Goal: Task Accomplishment & Management: Manage account settings

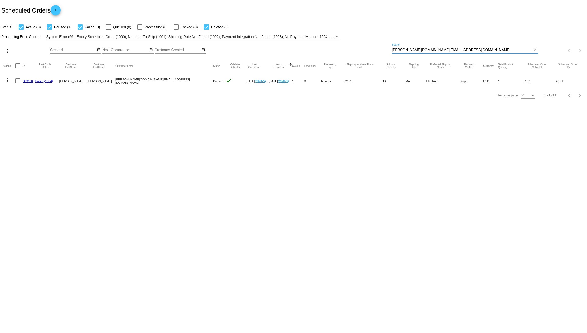
drag, startPoint x: 429, startPoint y: 51, endPoint x: 370, endPoint y: 53, distance: 59.0
click at [370, 53] on div "more_vert Aug Jan Feb Mar [DATE]" at bounding box center [293, 49] width 587 height 18
paste input "[PERSON_NAME].[PERSON_NAME]"
type input "[PERSON_NAME][EMAIL_ADDRESS][PERSON_NAME][DOMAIN_NAME]"
click at [30, 81] on link "1006831" at bounding box center [28, 80] width 11 height 3
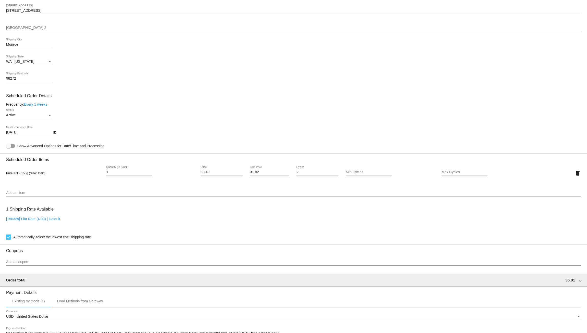
scroll to position [204, 0]
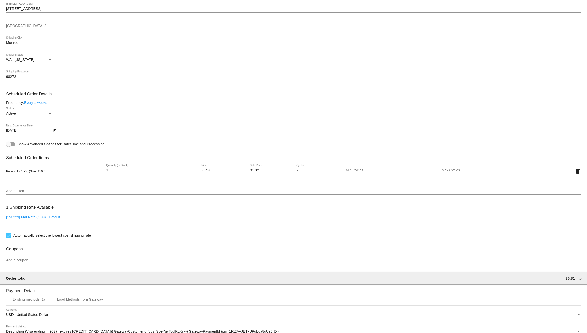
click at [42, 105] on link "Every 1 weeks" at bounding box center [35, 103] width 23 height 4
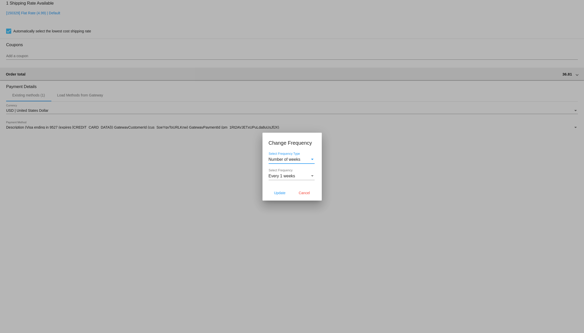
click at [313, 175] on div "Select Frequency" at bounding box center [312, 176] width 5 height 5
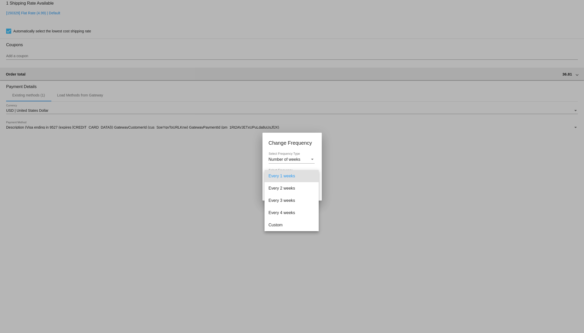
click at [188, 176] on div at bounding box center [292, 166] width 584 height 333
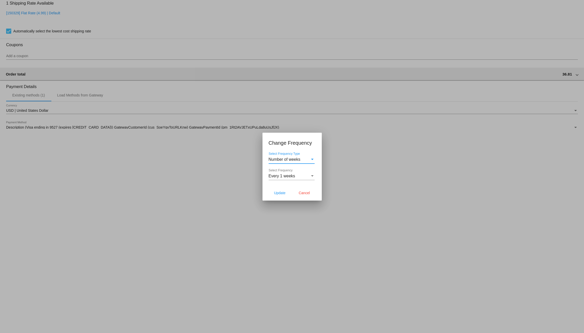
click at [311, 160] on div "Select Frequency Type" at bounding box center [312, 159] width 5 height 5
drag, startPoint x: 334, startPoint y: 173, endPoint x: 329, endPoint y: 173, distance: 4.3
click at [335, 173] on div at bounding box center [292, 166] width 584 height 333
click at [308, 175] on div "Every 1 weeks" at bounding box center [288, 176] width 41 height 5
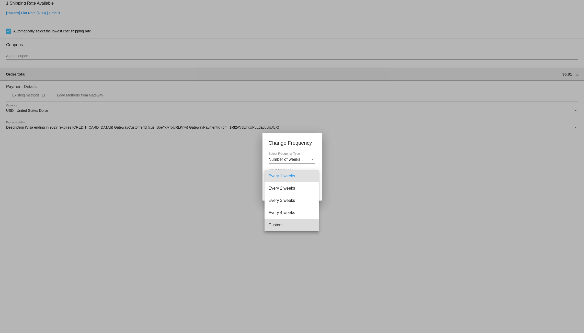
click at [278, 225] on span "Custom" at bounding box center [291, 225] width 46 height 12
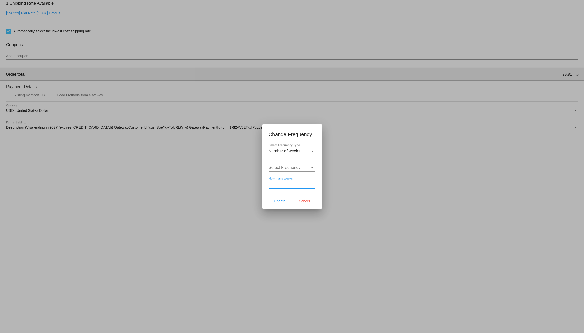
click at [310, 184] on input "How many weeks" at bounding box center [291, 184] width 46 height 5
click at [312, 184] on input "1" at bounding box center [291, 184] width 46 height 5
click at [312, 184] on input "2" at bounding box center [291, 184] width 46 height 5
click at [312, 184] on input "3" at bounding box center [291, 184] width 46 height 5
click at [312, 184] on input "4" at bounding box center [291, 184] width 46 height 5
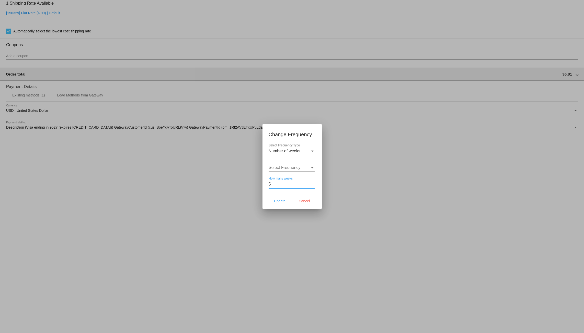
click at [312, 184] on input "5" at bounding box center [291, 184] width 46 height 5
type input "6"
click at [312, 184] on input "6" at bounding box center [291, 184] width 46 height 5
click at [280, 201] on span "Update" at bounding box center [279, 201] width 11 height 4
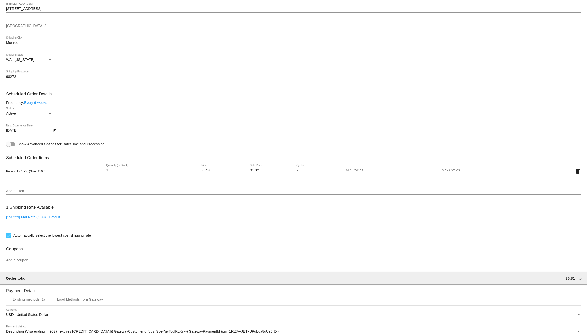
click at [54, 132] on icon "Open calendar" at bounding box center [54, 130] width 3 height 3
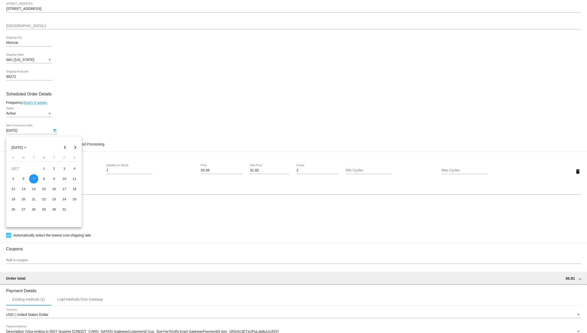
click at [64, 147] on button "Previous month" at bounding box center [65, 147] width 10 height 10
click at [74, 149] on button "Next month" at bounding box center [75, 147] width 10 height 10
click at [66, 148] on button "Previous month" at bounding box center [65, 147] width 10 height 10
click at [75, 149] on button "Next month" at bounding box center [75, 147] width 10 height 10
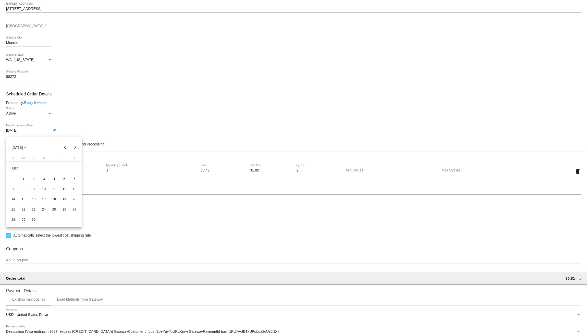
click at [75, 149] on button "Next month" at bounding box center [75, 147] width 10 height 10
click at [65, 150] on button "Previous month" at bounding box center [65, 147] width 10 height 10
click at [75, 149] on button "Next month" at bounding box center [75, 147] width 10 height 10
click at [75, 147] on button "Next month" at bounding box center [75, 147] width 10 height 10
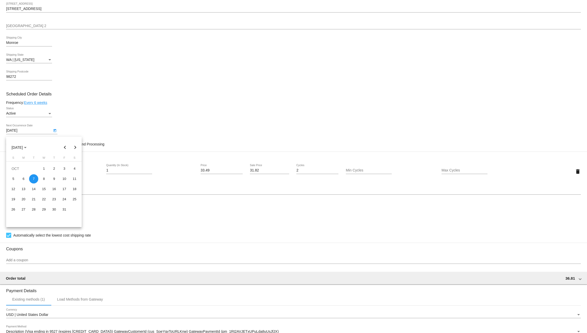
click at [65, 150] on button "Previous month" at bounding box center [65, 147] width 10 height 10
click at [74, 150] on button "Next month" at bounding box center [75, 147] width 10 height 10
click at [23, 191] on div "13" at bounding box center [23, 189] width 9 height 9
type input "[DATE]"
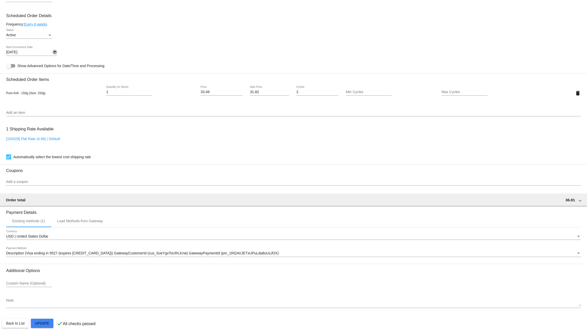
scroll to position [289, 0]
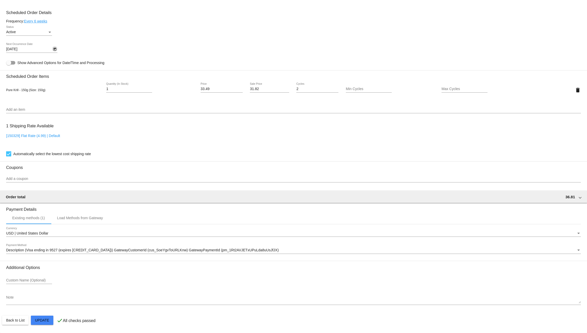
click at [50, 320] on mat-card "Customer 6991558: [PERSON_NAME] [PERSON_NAME][EMAIL_ADDRESS][PERSON_NAME][DOMAI…" at bounding box center [293, 78] width 587 height 511
click at [44, 319] on mat-card "Customer 6991558: [PERSON_NAME] [PERSON_NAME][EMAIL_ADDRESS][PERSON_NAME][DOMAI…" at bounding box center [293, 78] width 587 height 511
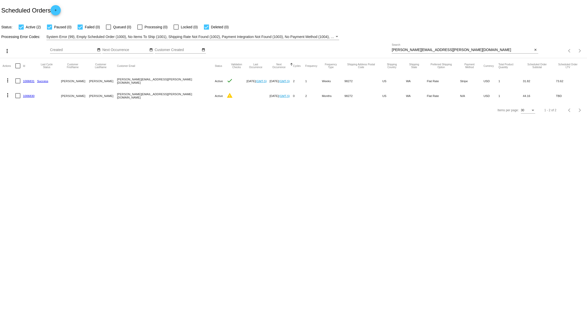
click at [32, 95] on link "1006830" at bounding box center [28, 95] width 11 height 3
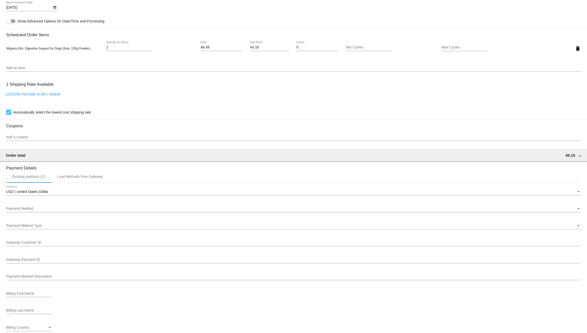
scroll to position [324, 0]
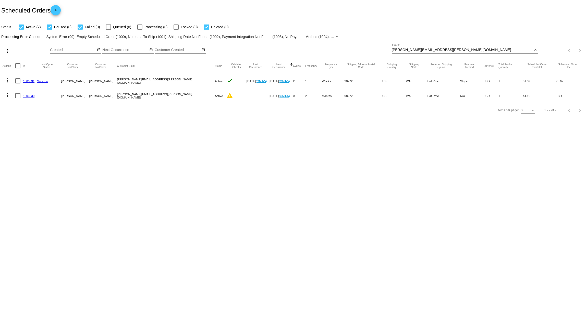
click at [8, 96] on mat-icon "more_vert" at bounding box center [8, 95] width 6 height 6
click at [27, 154] on span "Delete" at bounding box center [23, 156] width 10 height 4
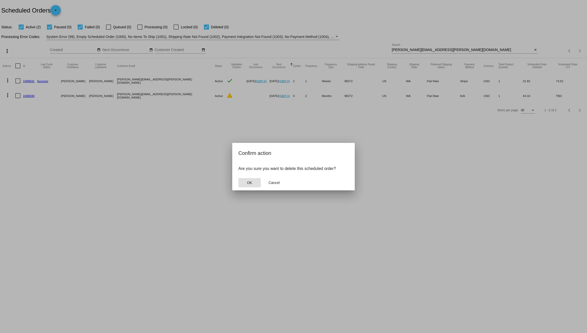
click at [254, 182] on button "OK" at bounding box center [250, 182] width 22 height 9
